Goal: Download file/media

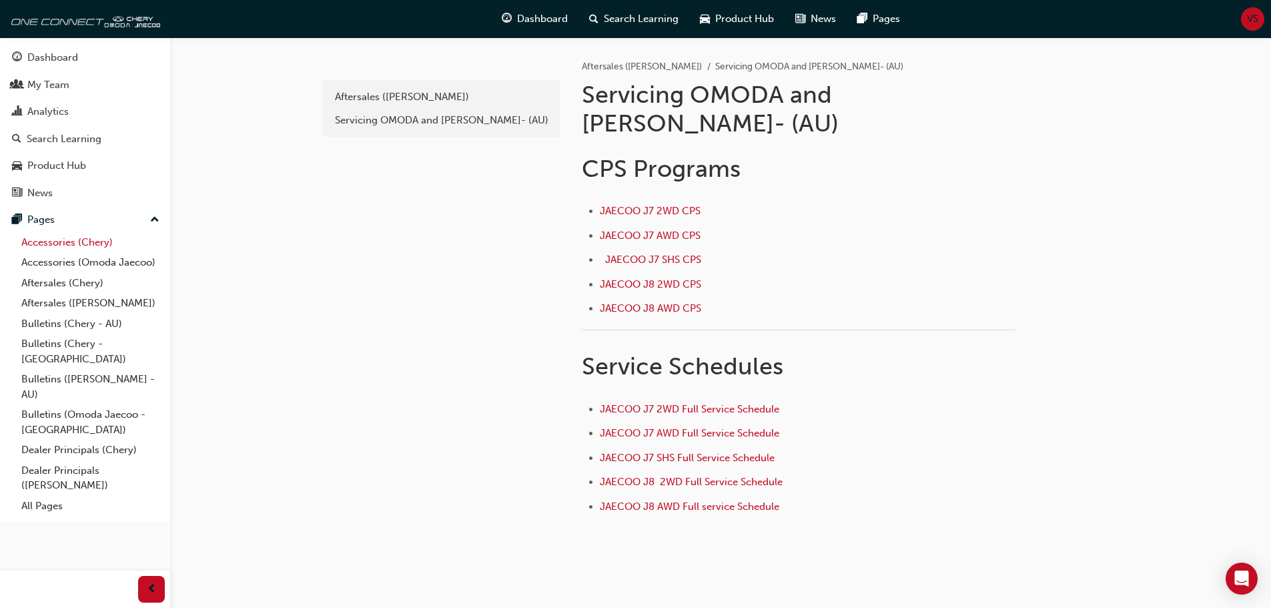
click at [50, 241] on link "Accessories (Chery)" at bounding box center [90, 242] width 149 height 21
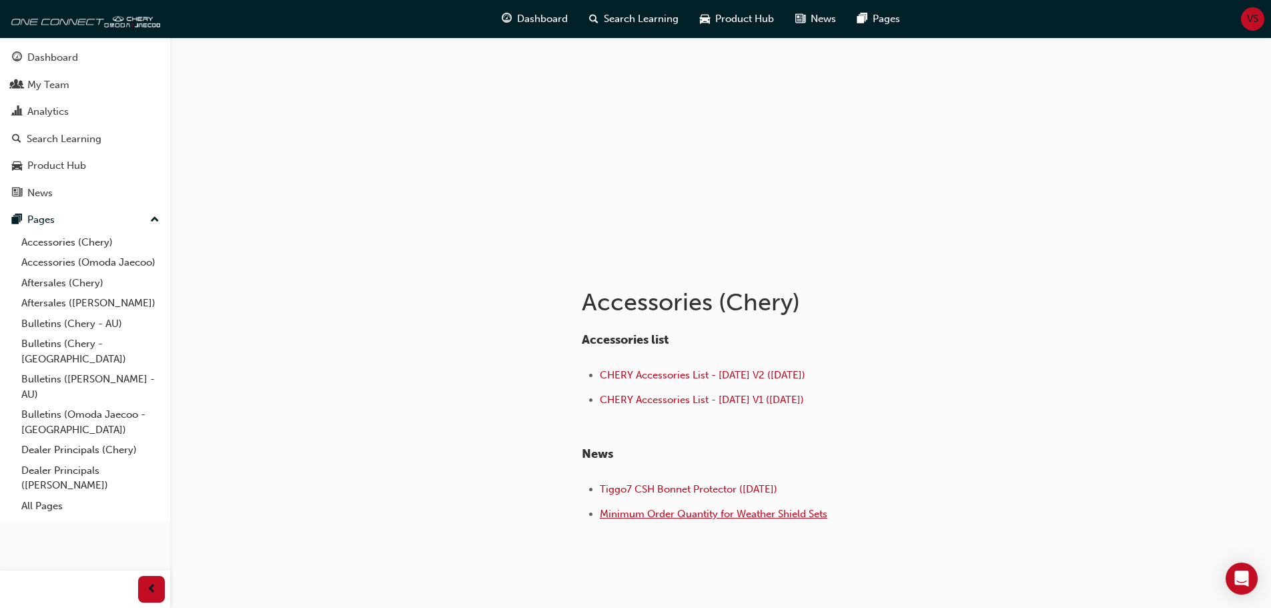
scroll to position [89, 0]
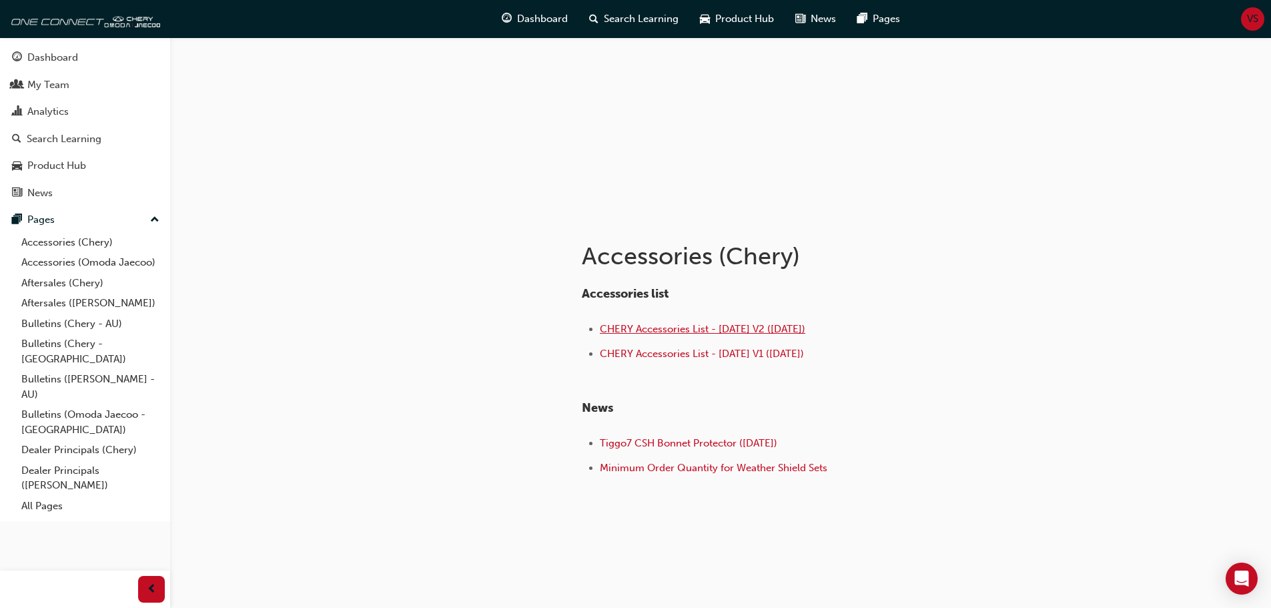
click at [678, 330] on span "CHERY Accessories List - [DATE] V2 ([DATE])" at bounding box center [702, 329] width 205 height 12
